Goal: Obtain resource: Download file/media

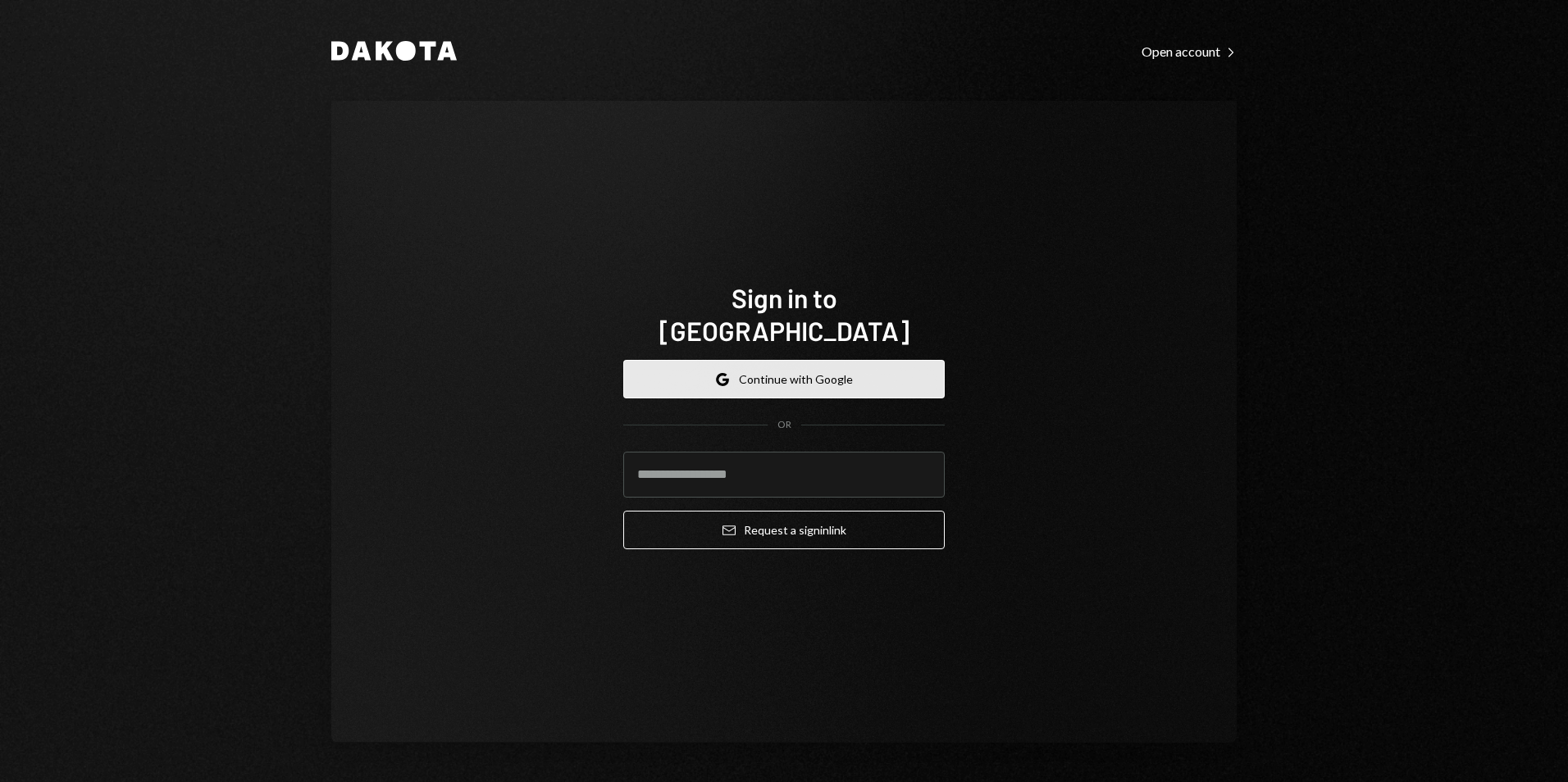
click at [771, 359] on button "Google Continue with Google" at bounding box center [784, 378] width 322 height 39
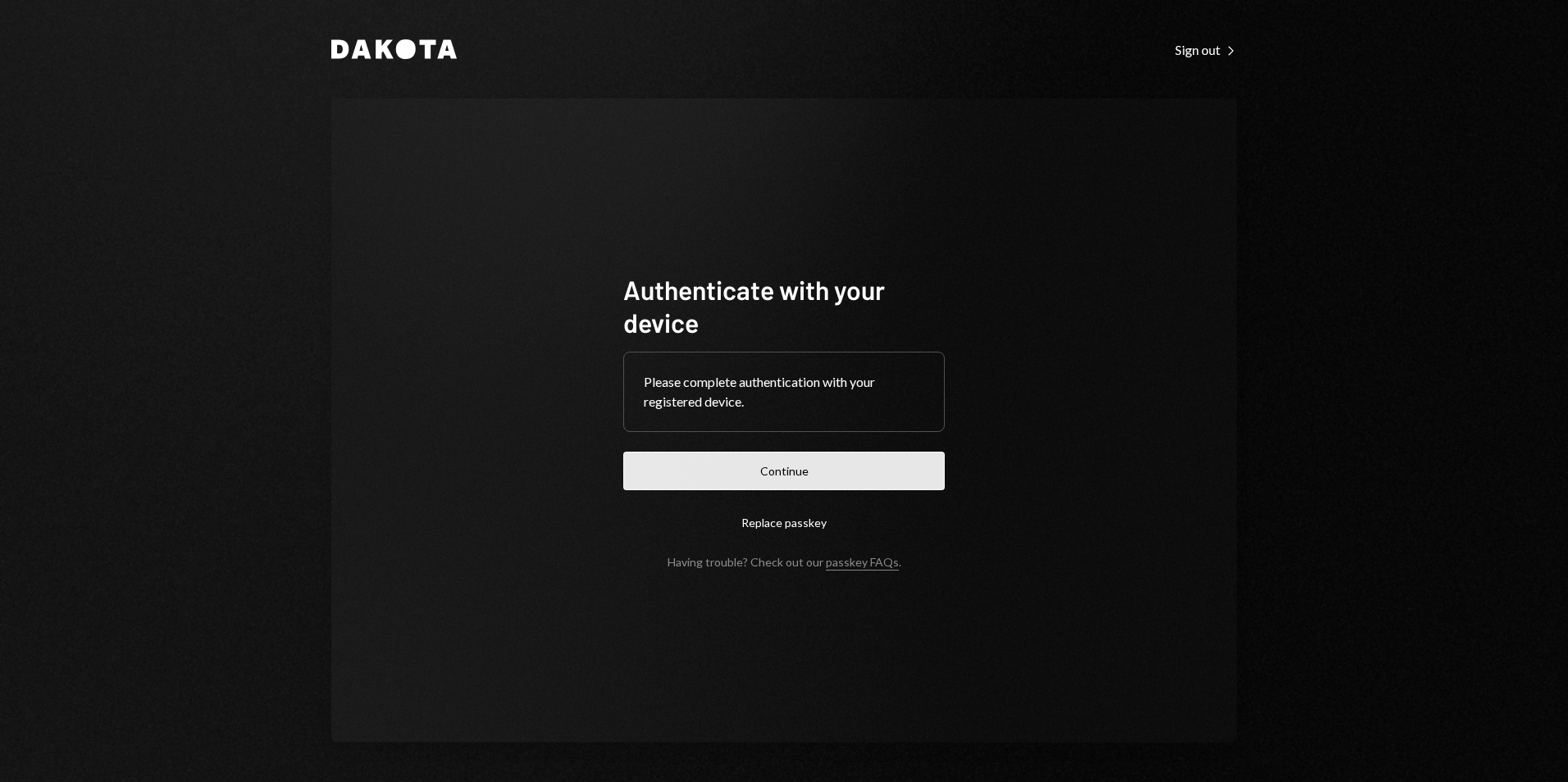
click at [786, 467] on button "Continue" at bounding box center [784, 471] width 322 height 39
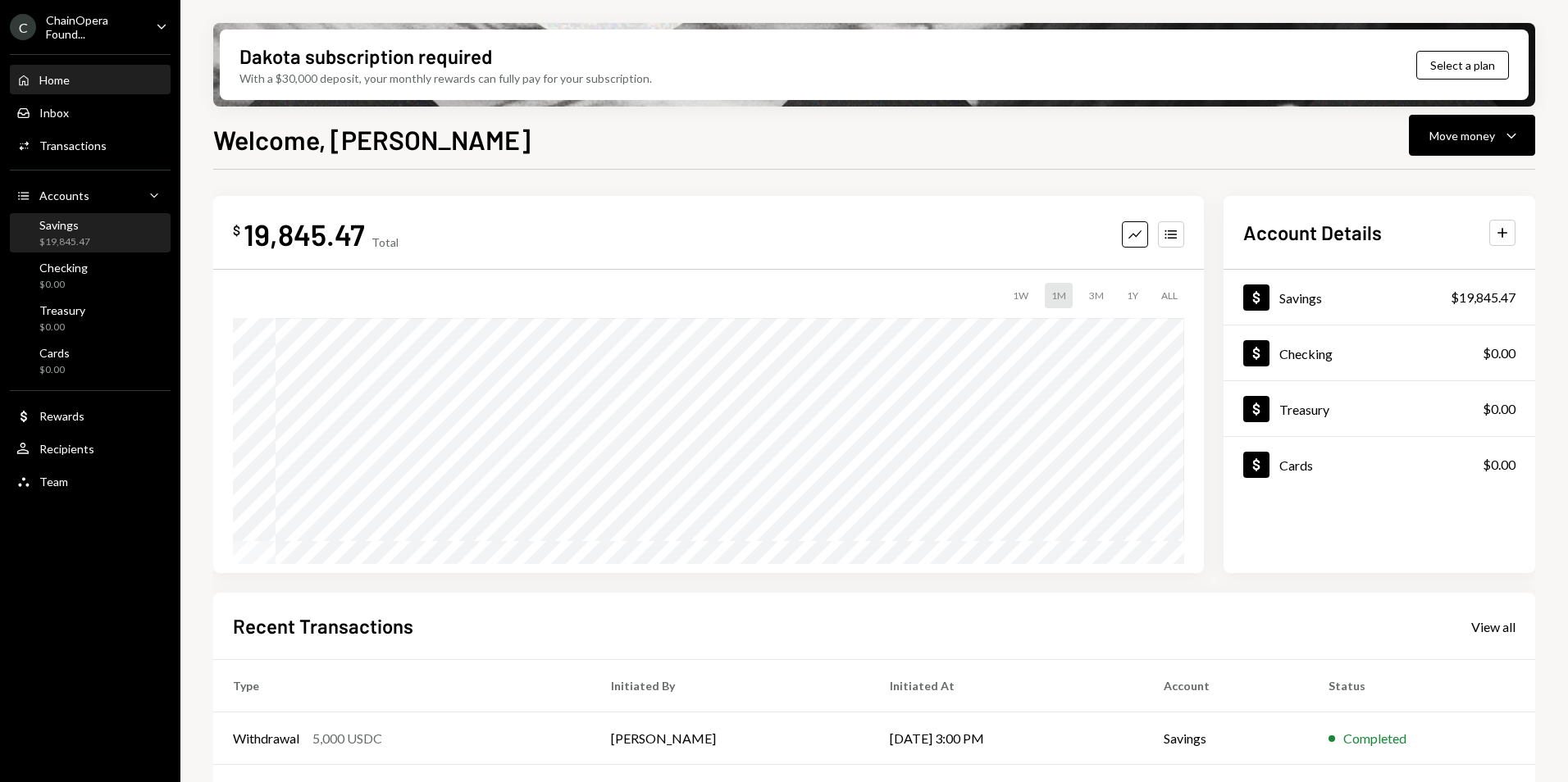
click at [97, 232] on div "Savings $19,845.47" at bounding box center [90, 233] width 148 height 31
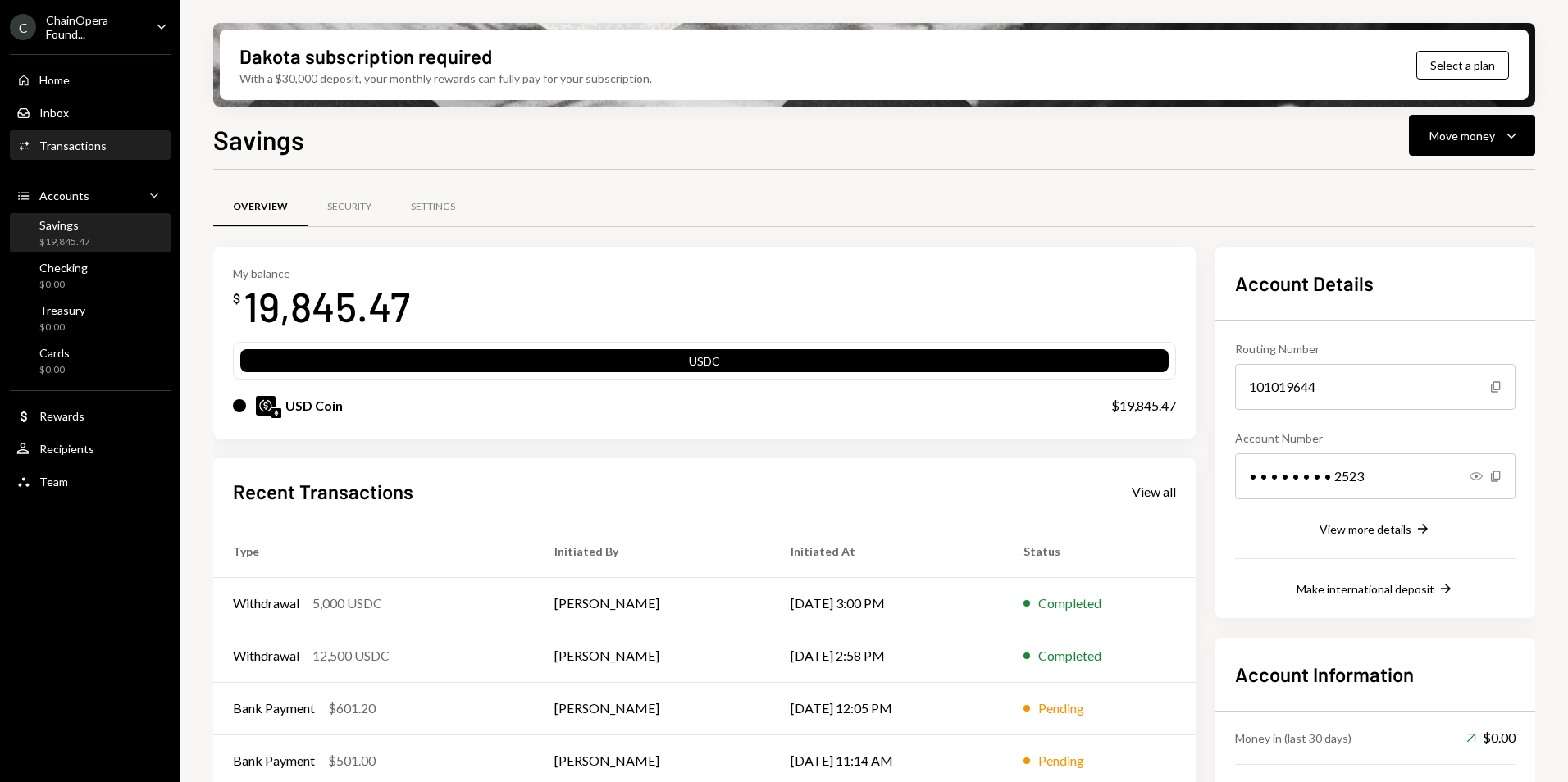
click at [85, 139] on div "Transactions" at bounding box center [73, 145] width 67 height 14
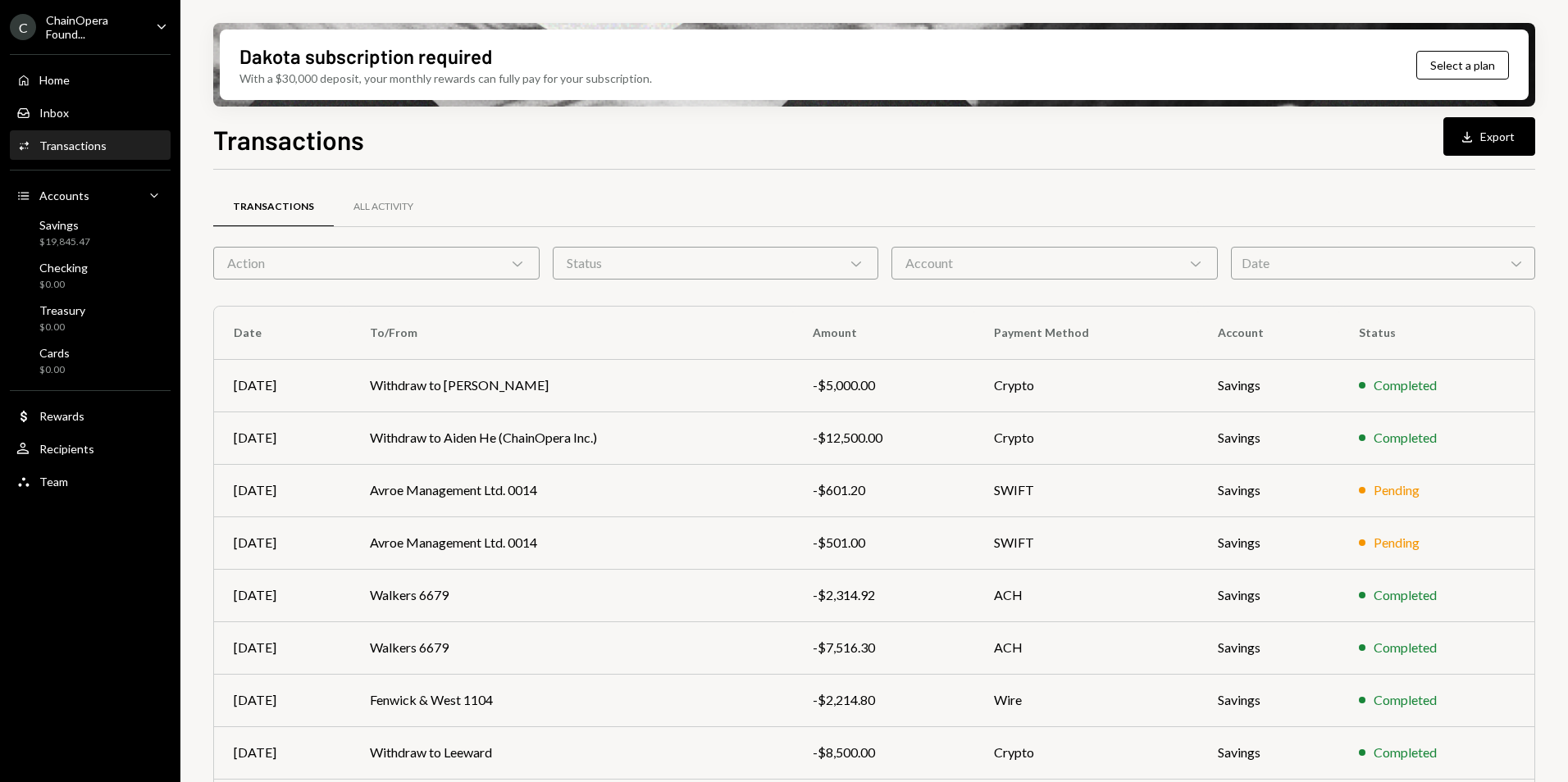
click at [1396, 267] on div "Date Chevron Down" at bounding box center [1383, 264] width 304 height 33
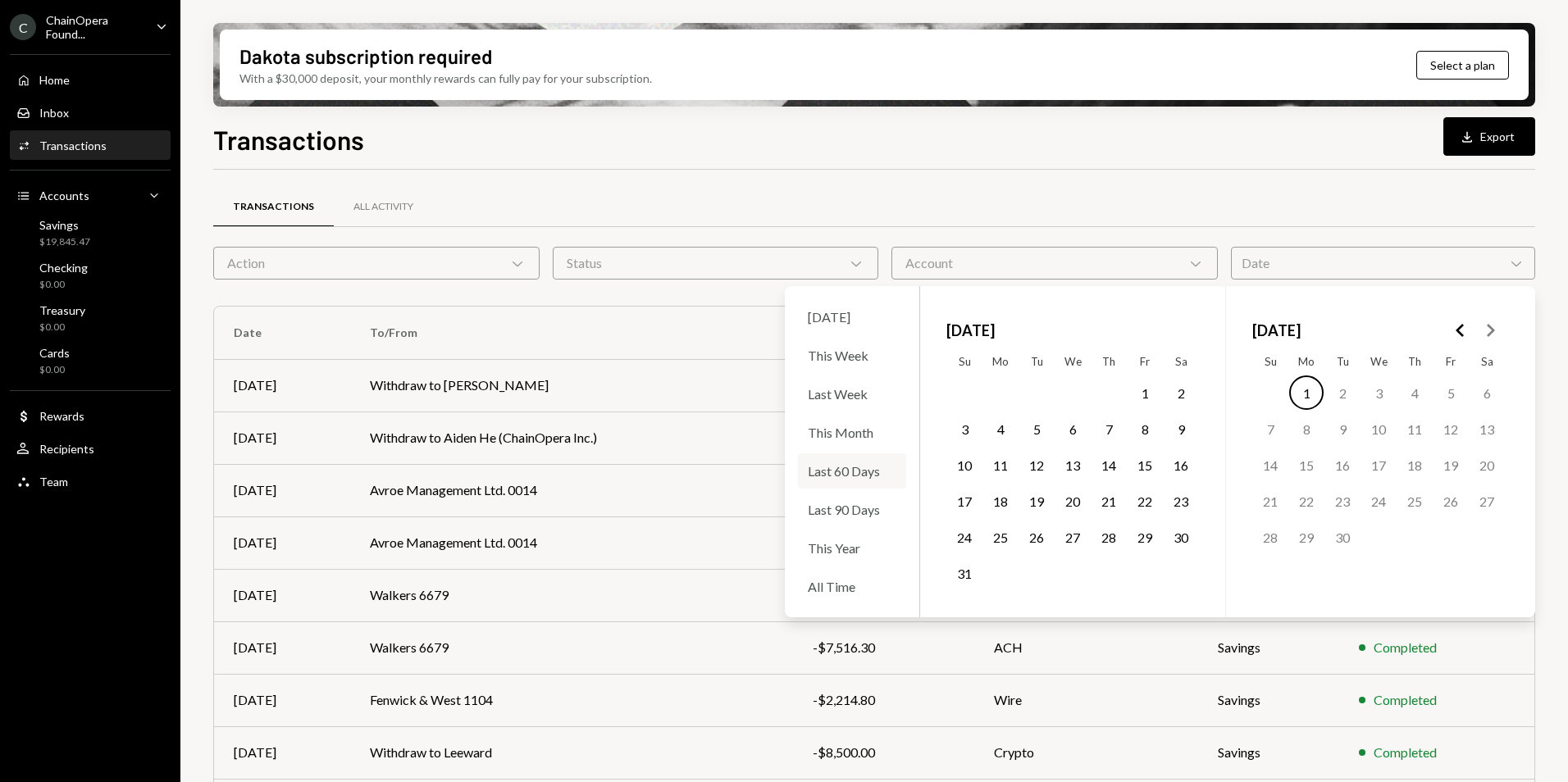
click at [865, 480] on div "Last 60 Days" at bounding box center [851, 471] width 108 height 35
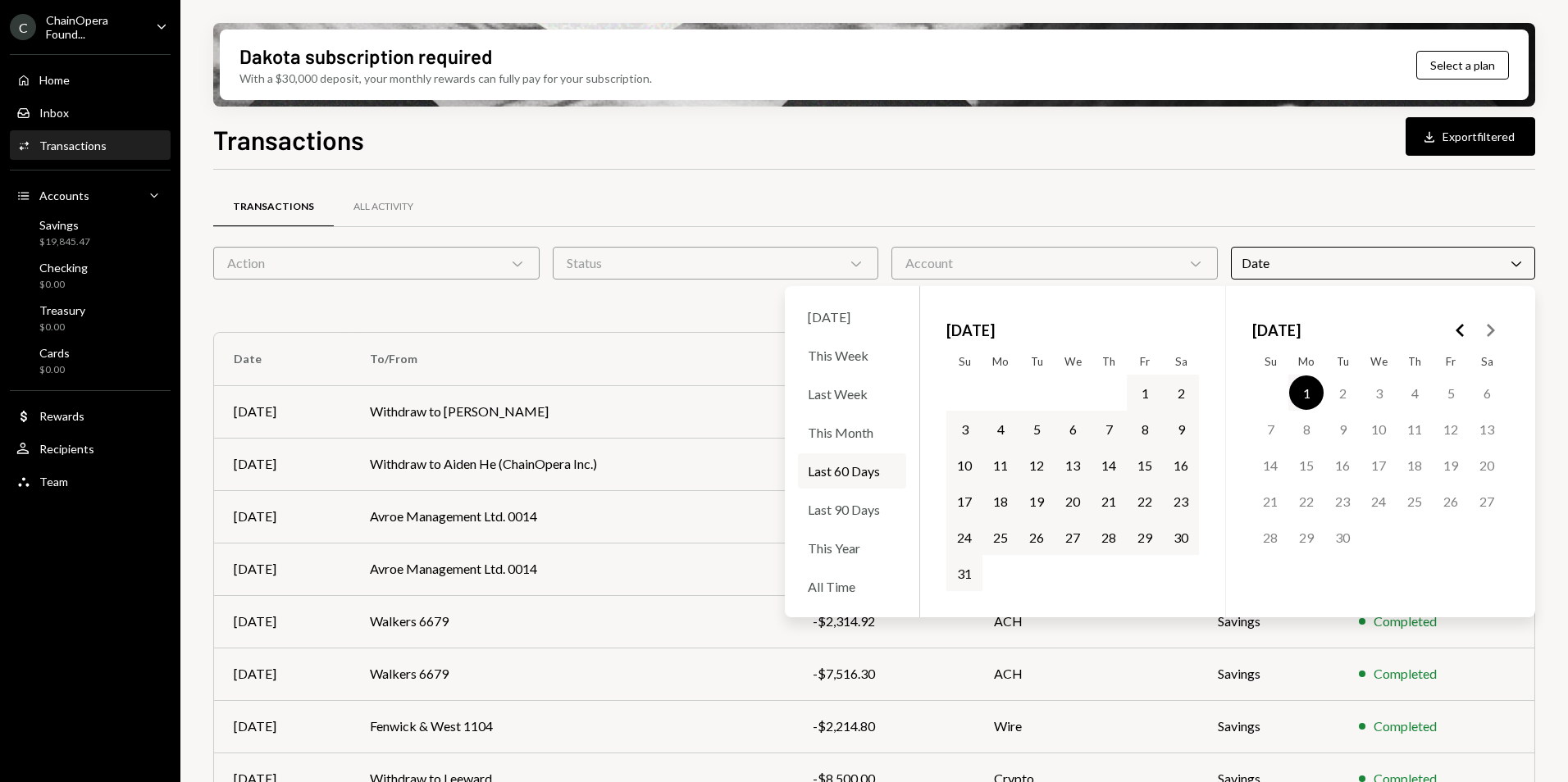
click at [688, 198] on div "Transactions All Activity" at bounding box center [874, 207] width 1322 height 41
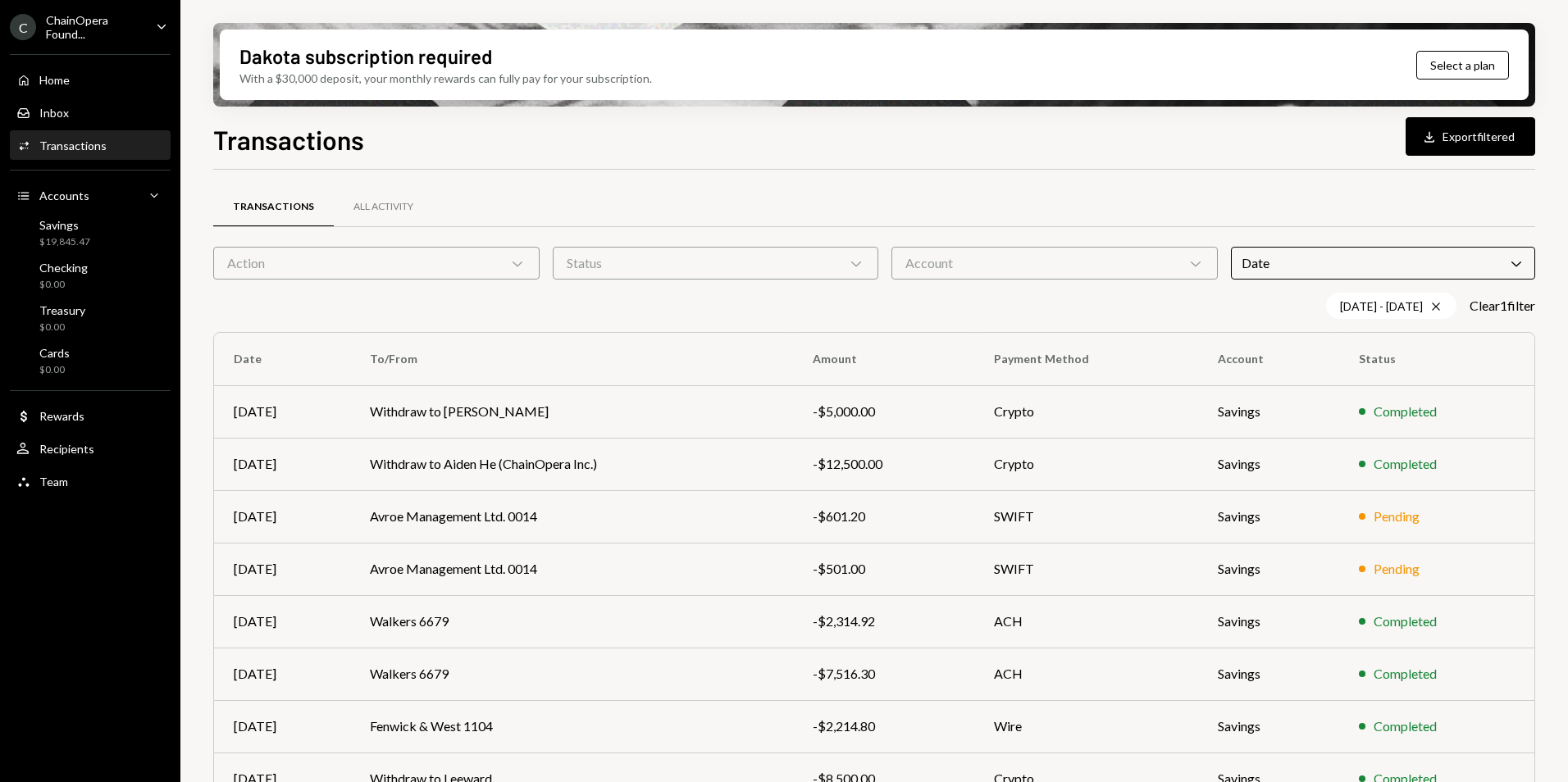
click at [522, 264] on icon "Chevron Down" at bounding box center [517, 263] width 16 height 16
drag, startPoint x: 615, startPoint y: 206, endPoint x: 643, endPoint y: 202, distance: 28.3
click at [621, 203] on div "Transactions All Activity" at bounding box center [874, 207] width 1322 height 41
click at [488, 268] on div "Action Chevron Down" at bounding box center [377, 264] width 327 height 33
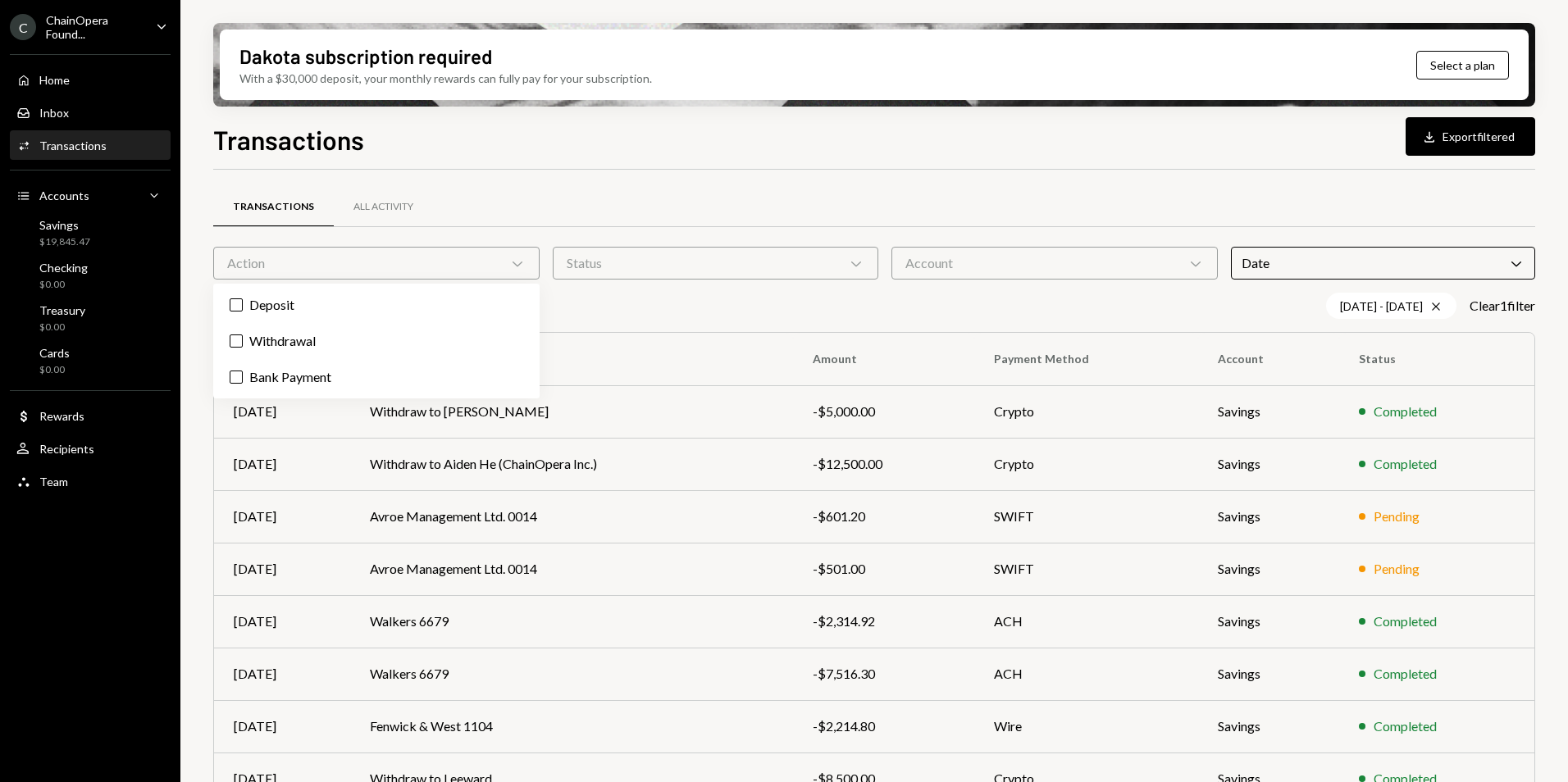
click at [918, 180] on div "Transactions All Activity Action Chevron Down Status Chevron Down Account Chevr…" at bounding box center [874, 574] width 1322 height 809
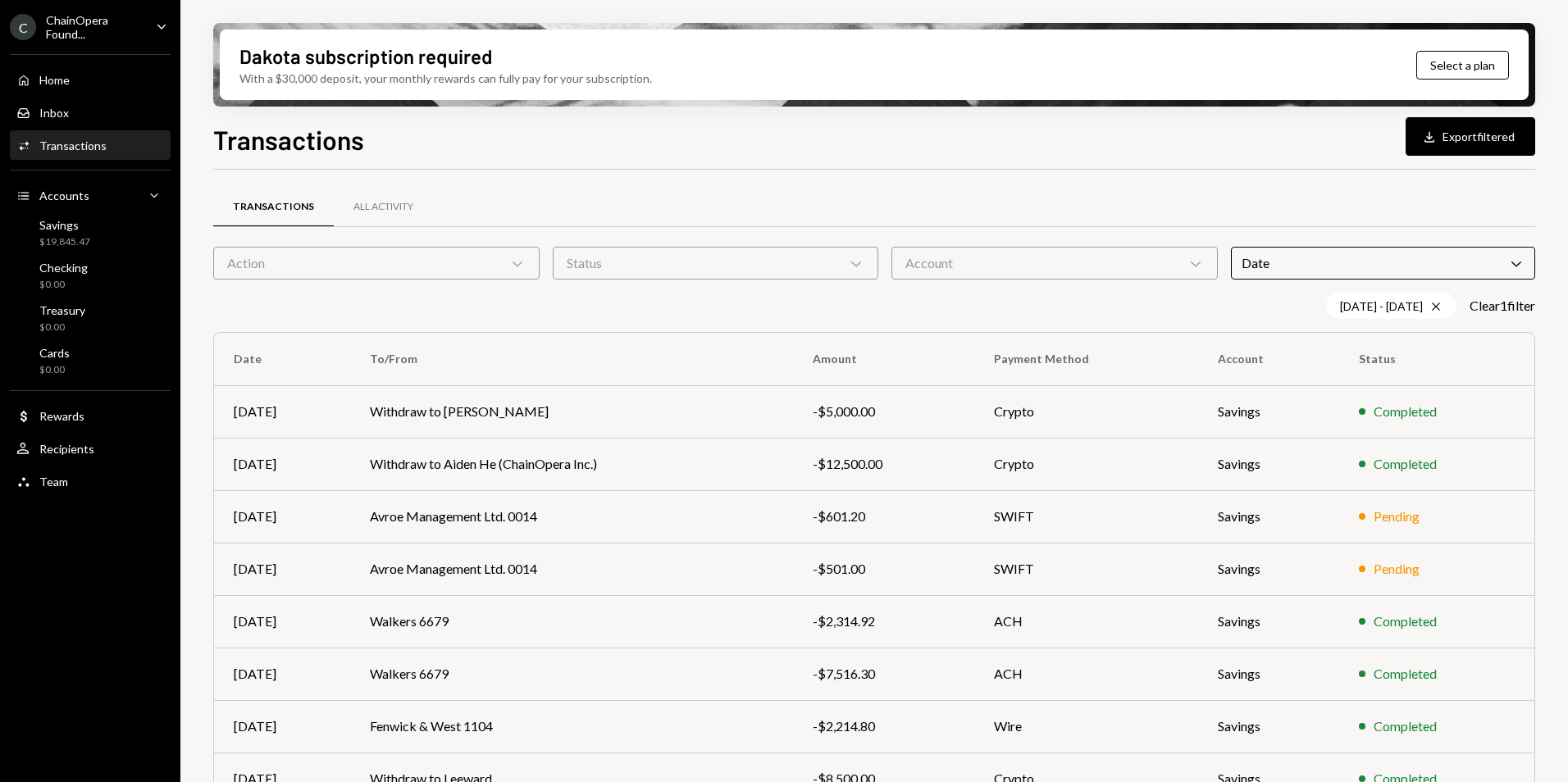
click at [1316, 262] on div "Date Chevron Down" at bounding box center [1383, 264] width 304 height 33
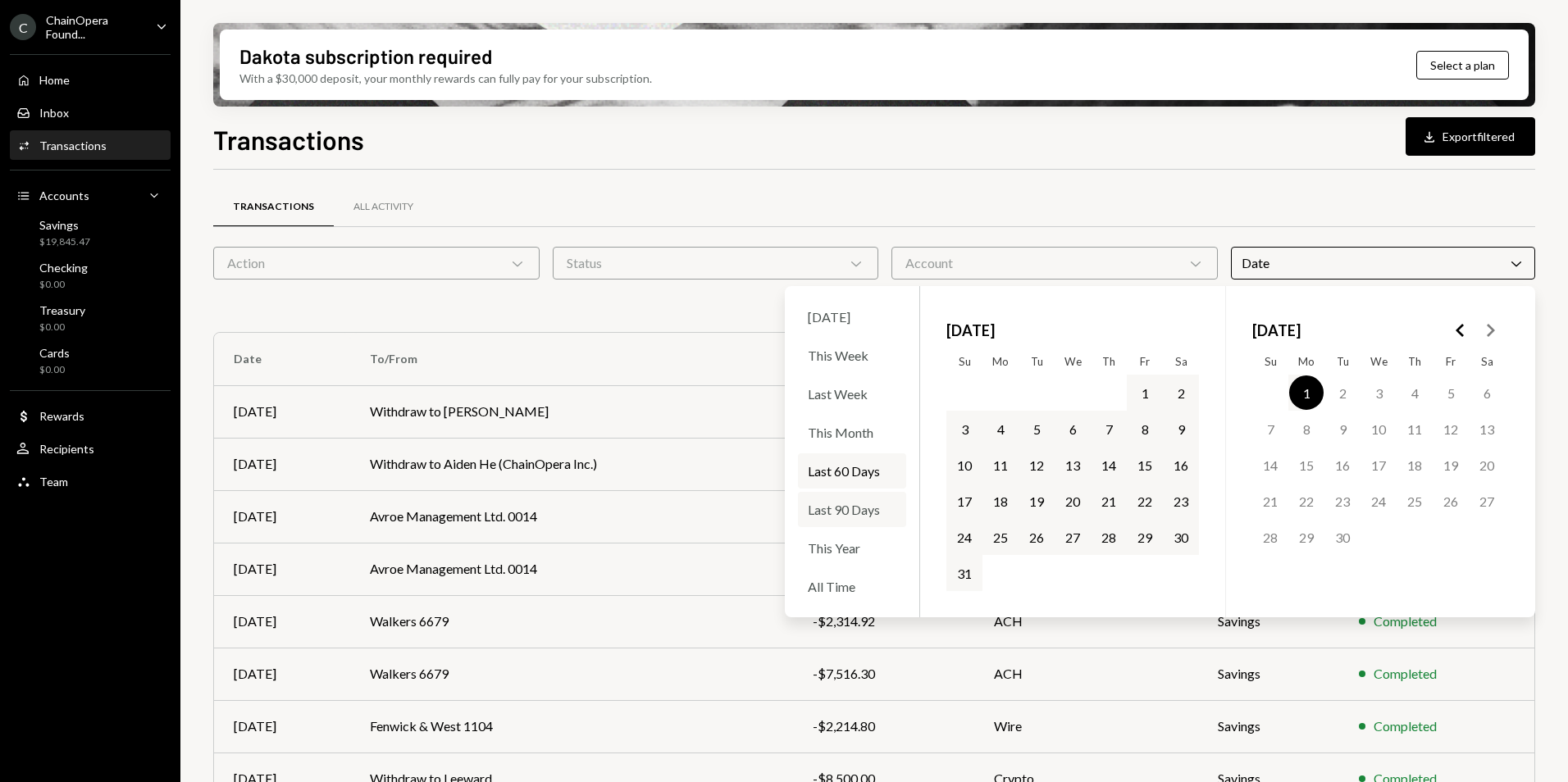
click at [847, 511] on div "Last 90 Days" at bounding box center [851, 509] width 108 height 35
click at [910, 197] on div "Transactions All Activity" at bounding box center [874, 207] width 1322 height 41
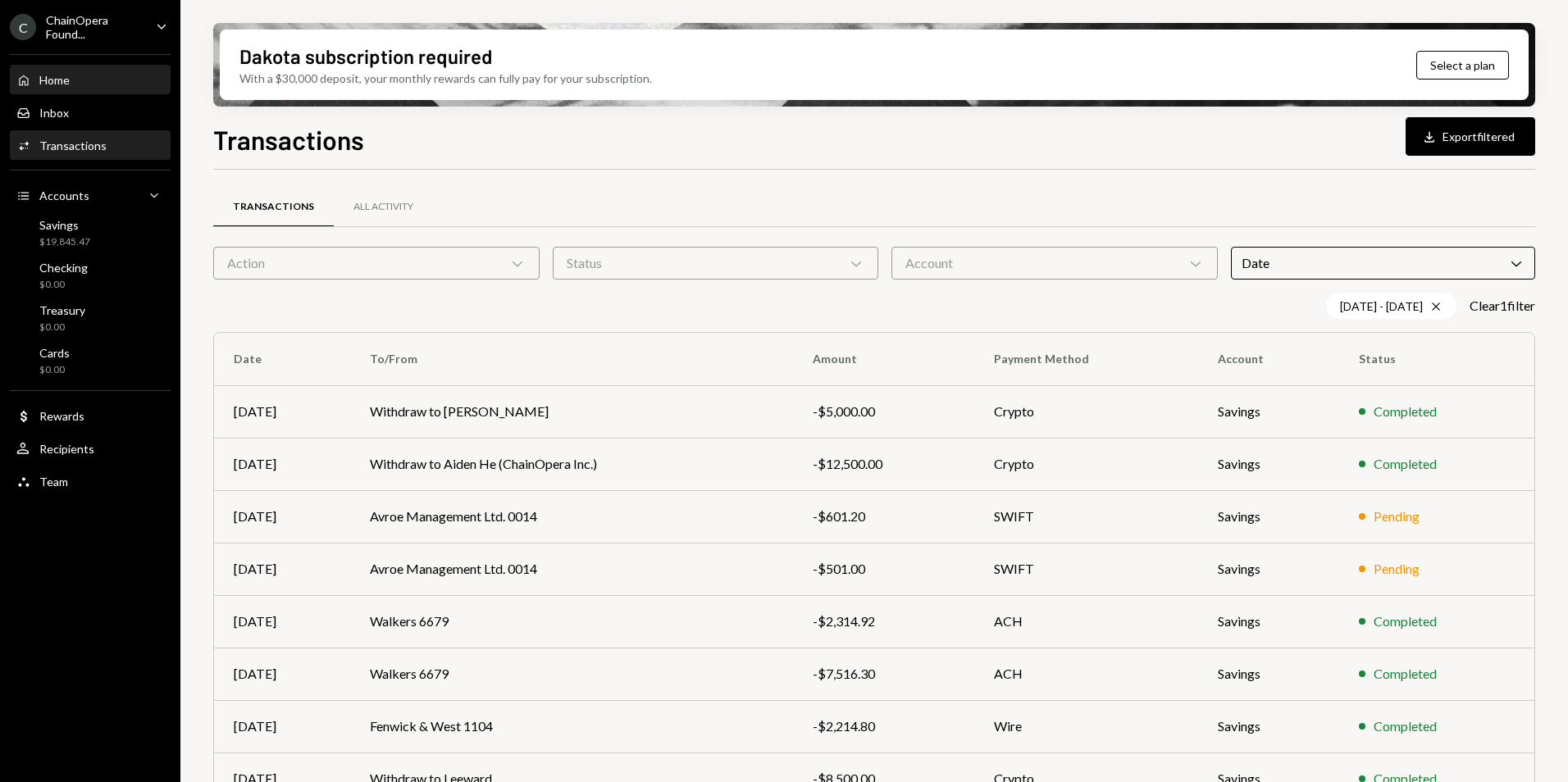
click at [62, 79] on div "Home" at bounding box center [54, 79] width 30 height 14
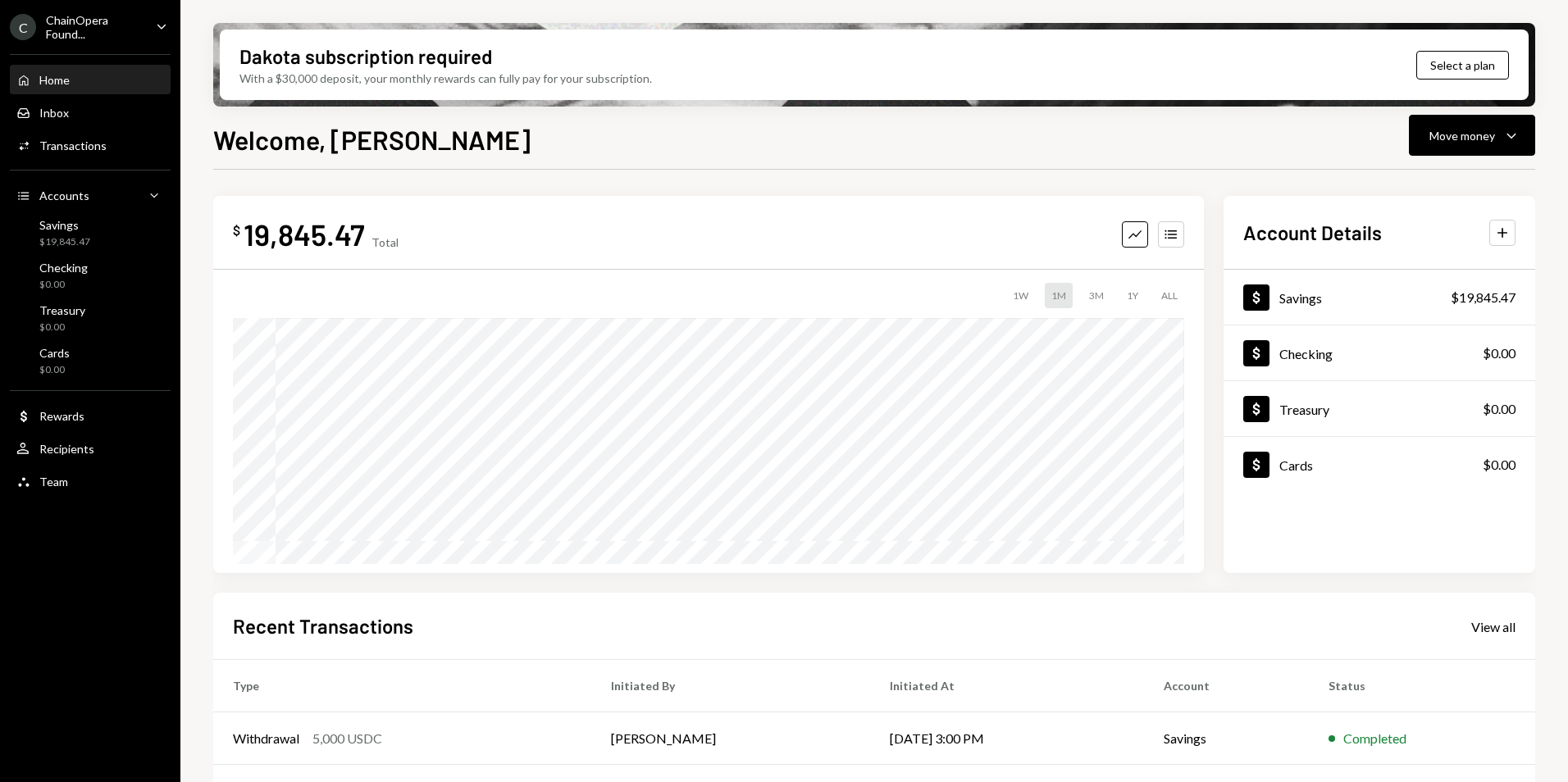
click at [81, 79] on div "Home Home" at bounding box center [90, 79] width 148 height 15
click at [98, 226] on div "Savings $19,845.47" at bounding box center [90, 233] width 148 height 31
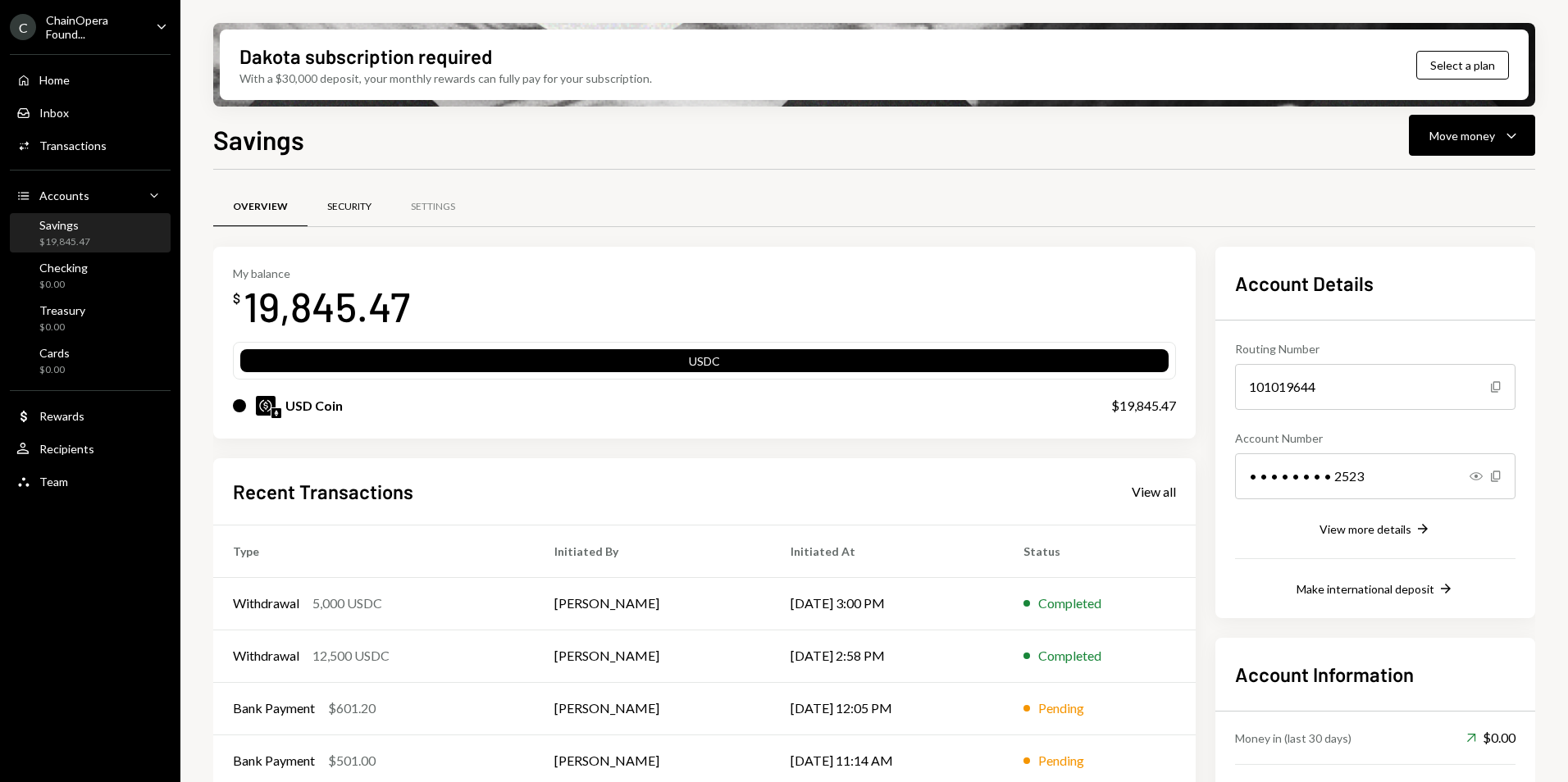
click at [355, 200] on div "Security" at bounding box center [348, 207] width 44 height 14
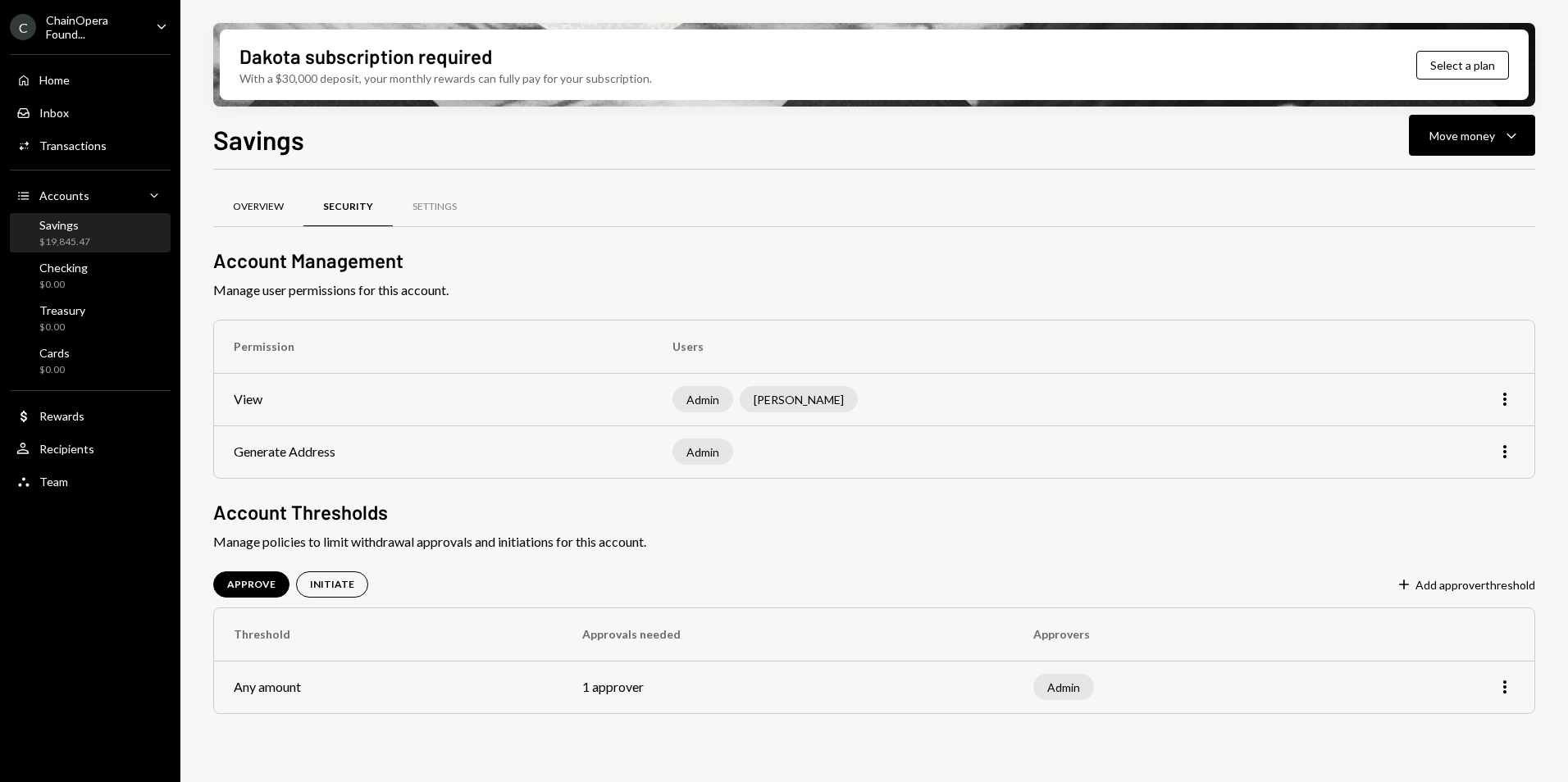
click at [258, 206] on div "Overview" at bounding box center [258, 207] width 51 height 14
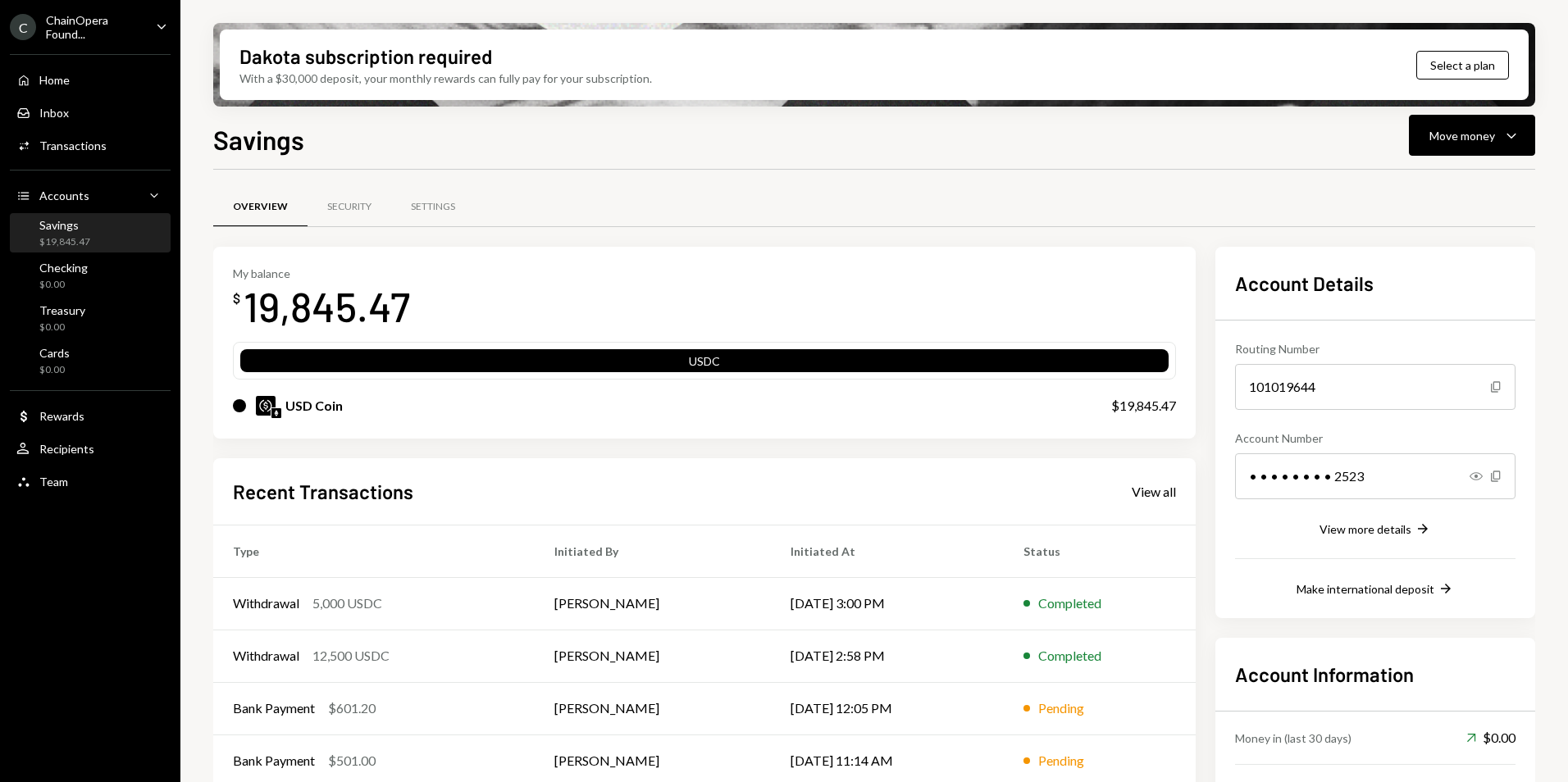
click at [146, 34] on div "C ChainOpera Found... Caret Down" at bounding box center [90, 27] width 181 height 28
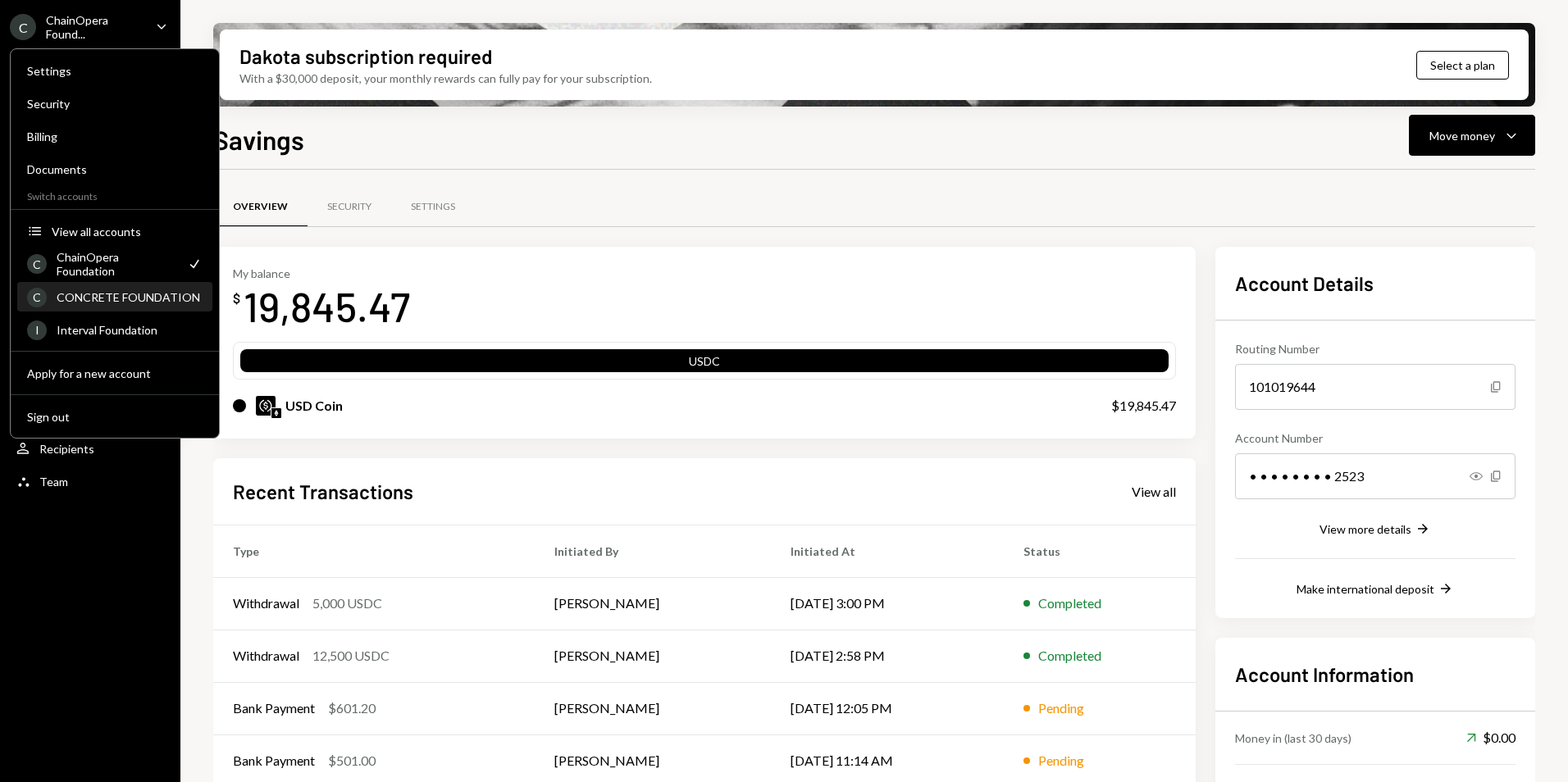
click at [112, 295] on div "CONCRETE FOUNDATION" at bounding box center [129, 297] width 146 height 14
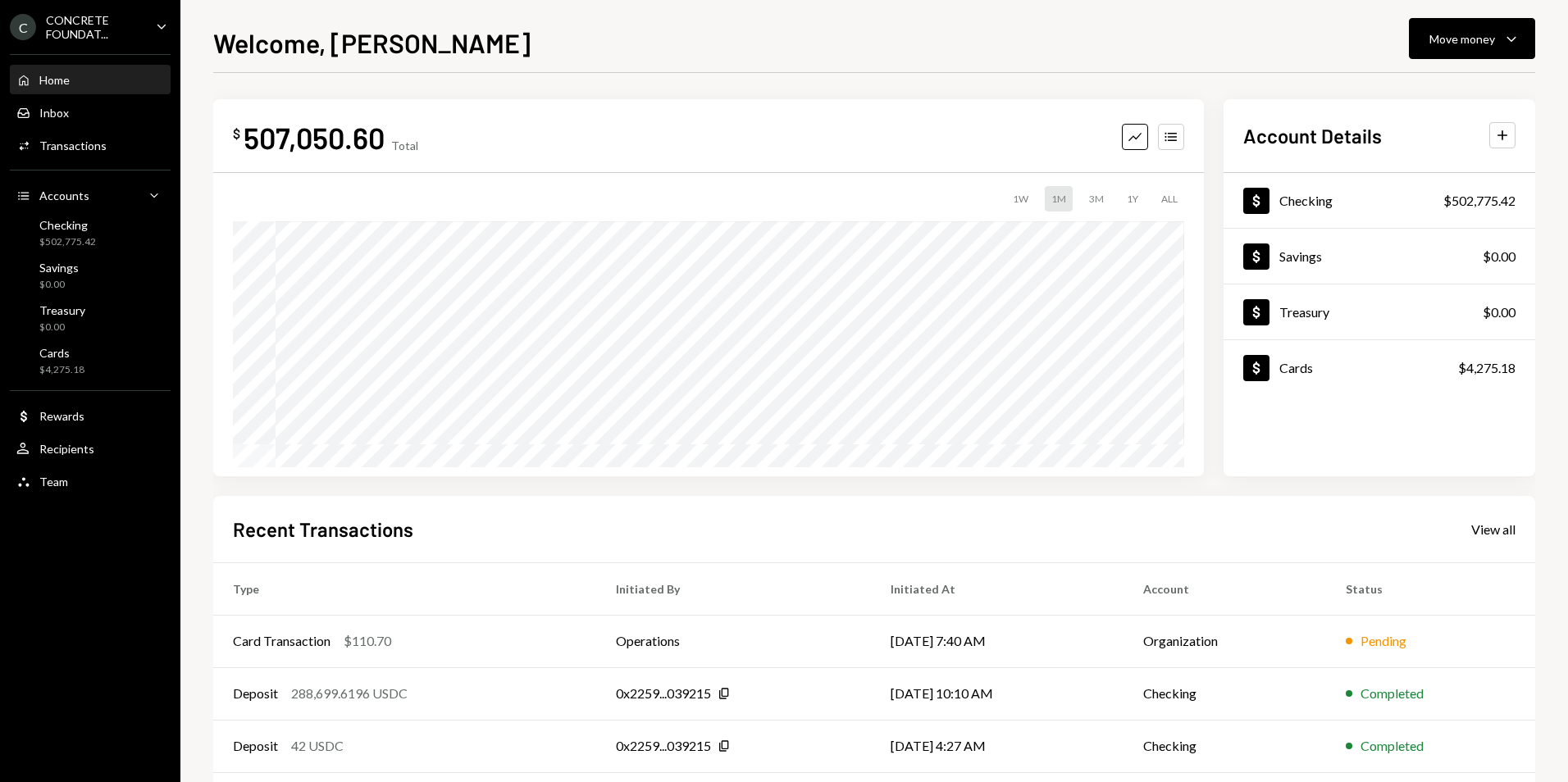
click at [156, 28] on icon "Caret Down" at bounding box center [161, 26] width 18 height 18
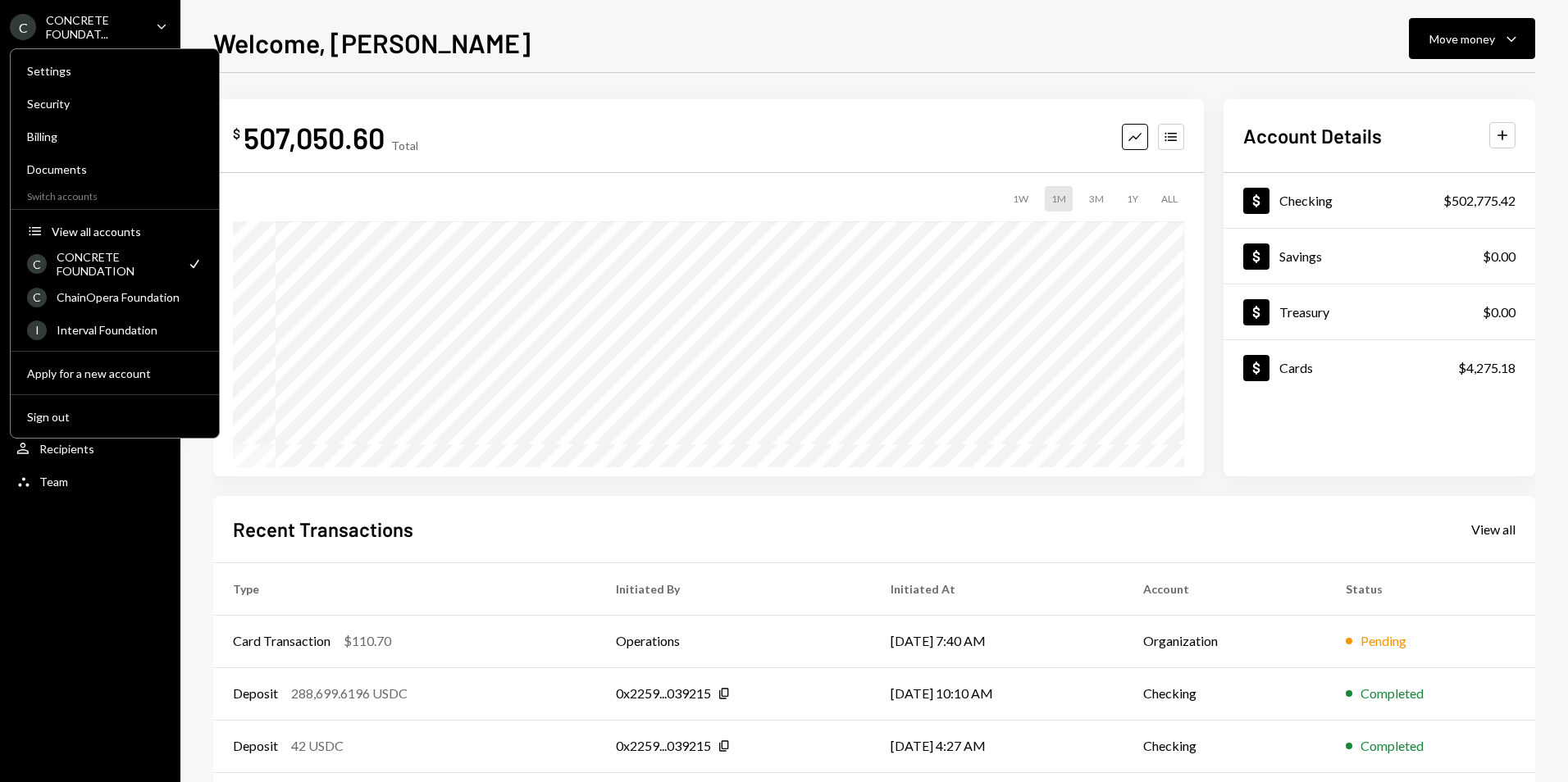
click at [384, 200] on div "1W 1M 3M 1Y ALL" at bounding box center [708, 198] width 951 height 25
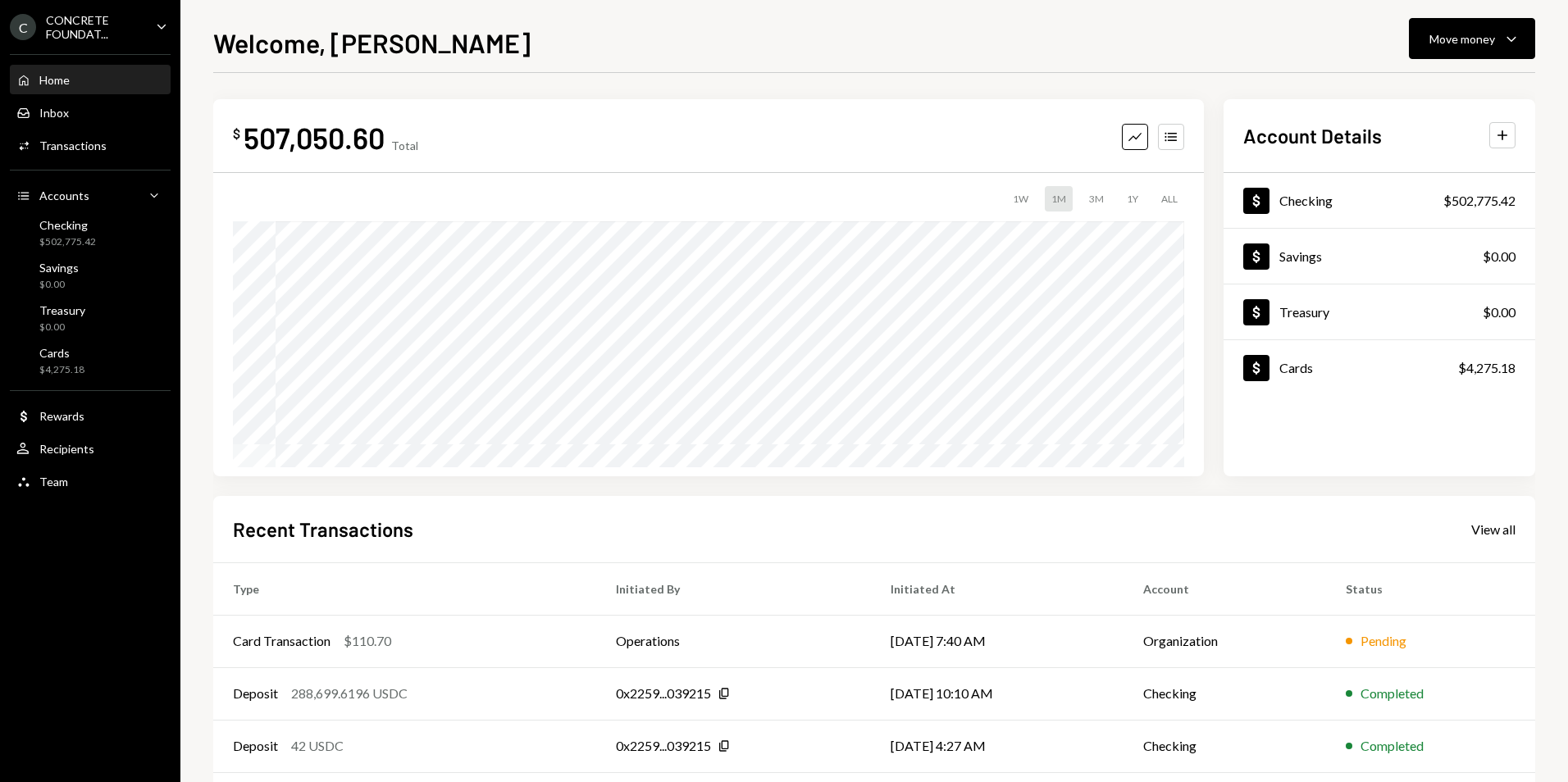
click at [63, 29] on div "CONCRETE FOUNDAT..." at bounding box center [94, 27] width 97 height 28
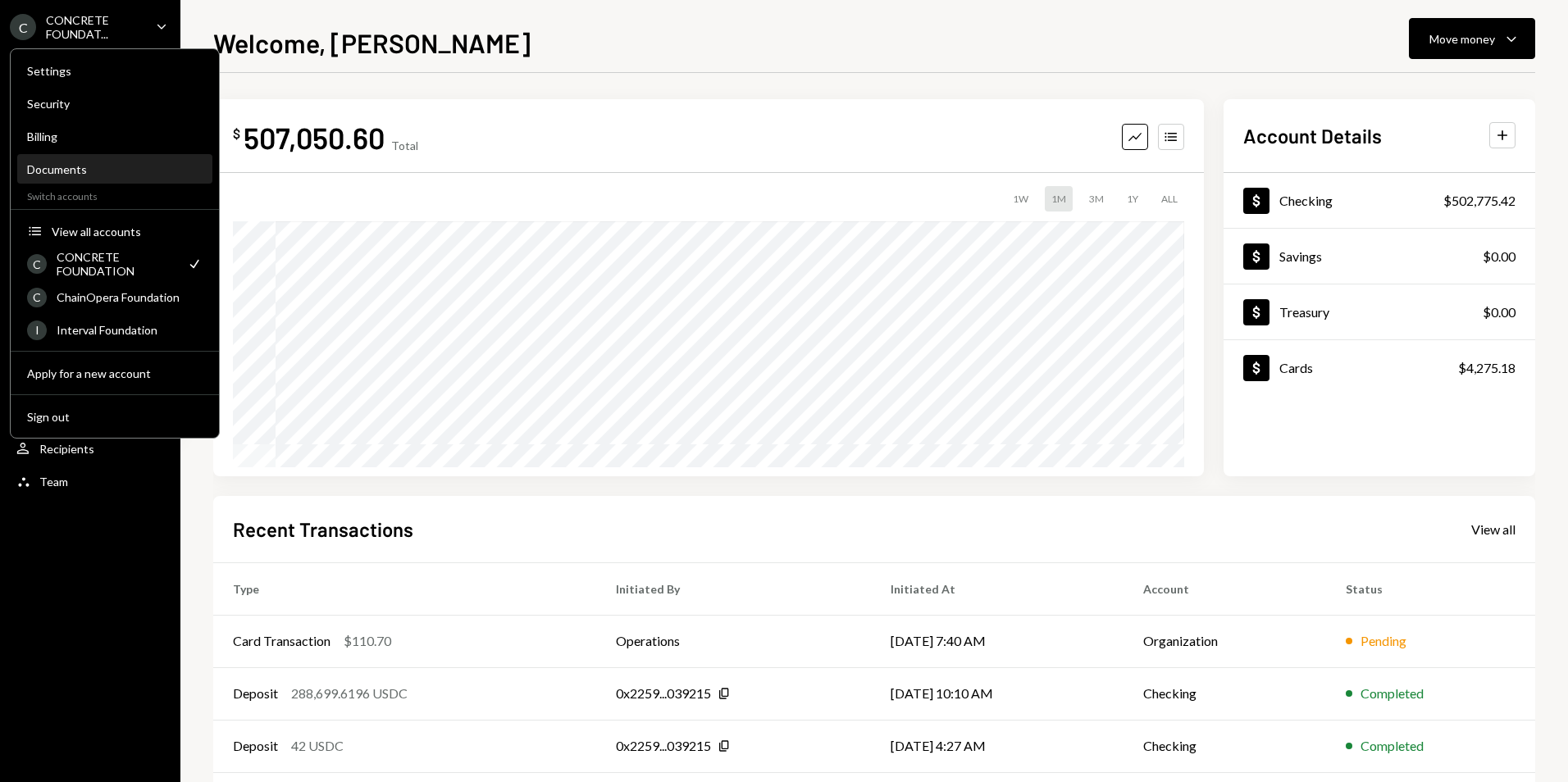
click at [99, 168] on div "Documents" at bounding box center [114, 169] width 175 height 14
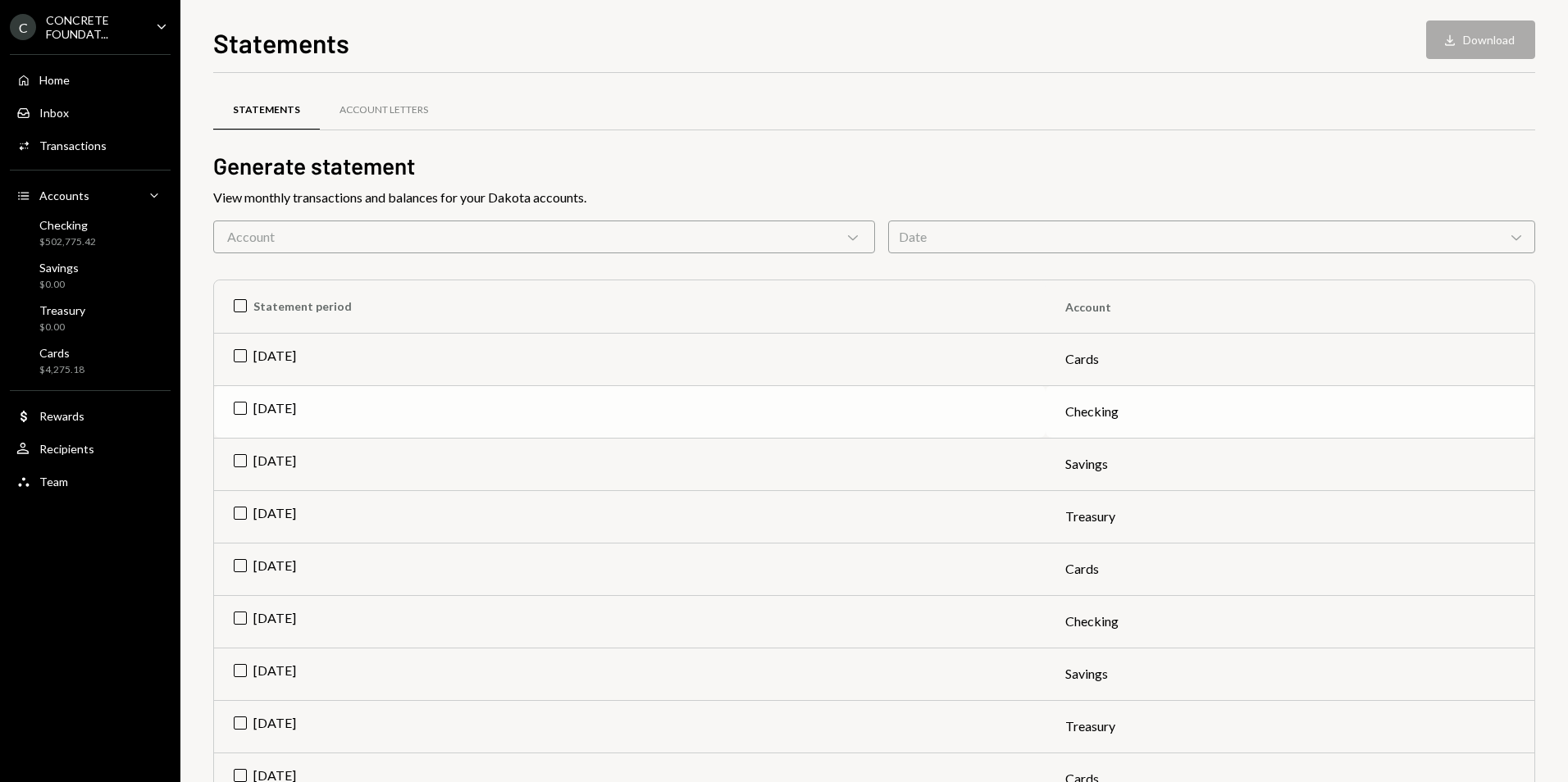
click at [245, 410] on td "Aug 2025" at bounding box center [630, 411] width 832 height 53
click at [1506, 40] on button "Download Download" at bounding box center [1481, 40] width 109 height 39
